Goal: Check status: Check status

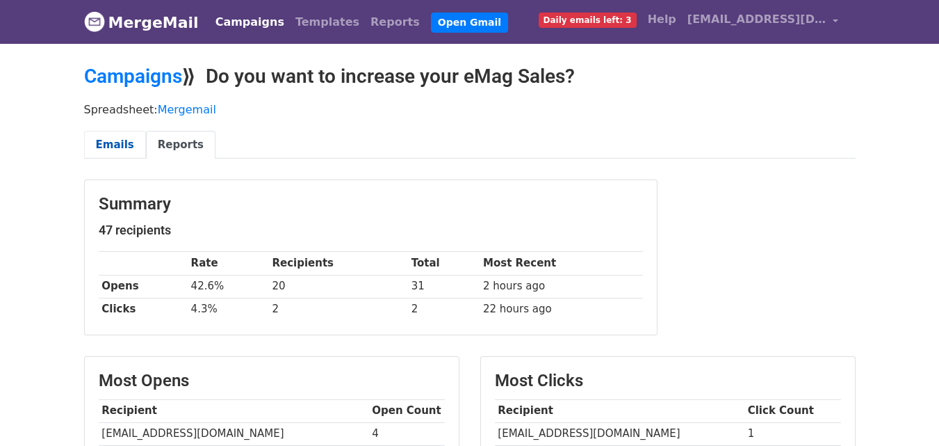
click at [133, 150] on link "Emails" at bounding box center [115, 145] width 62 height 29
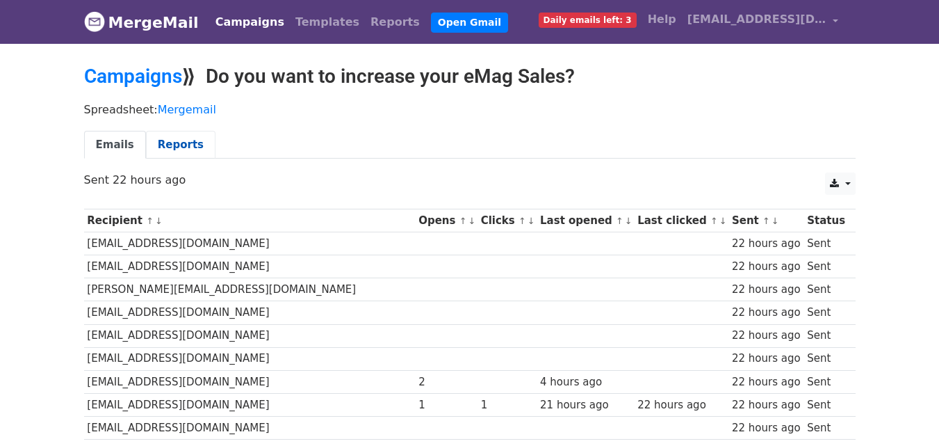
click at [149, 138] on link "Reports" at bounding box center [181, 145] width 70 height 29
